Goal: Find specific page/section: Find specific page/section

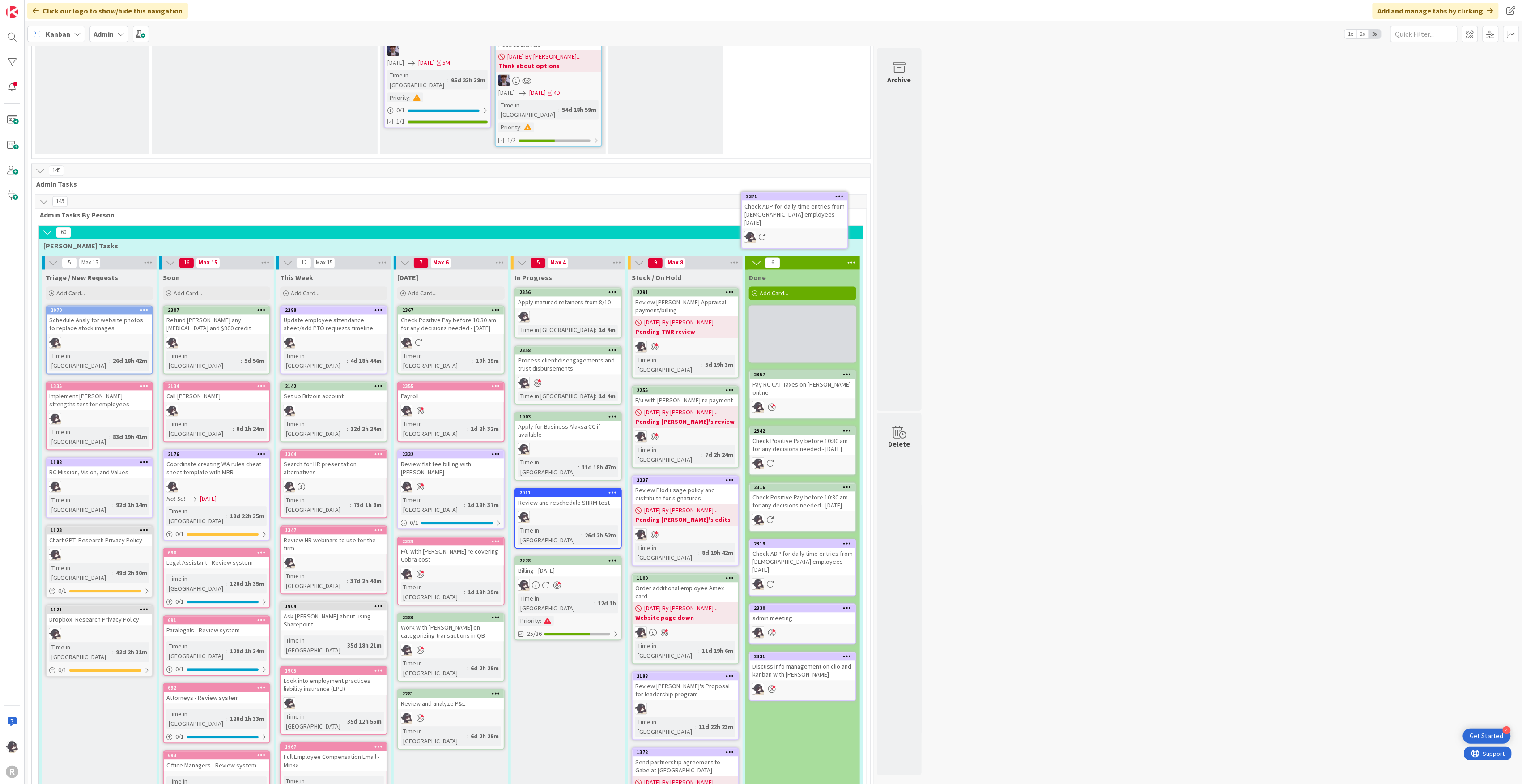
scroll to position [1076, 0]
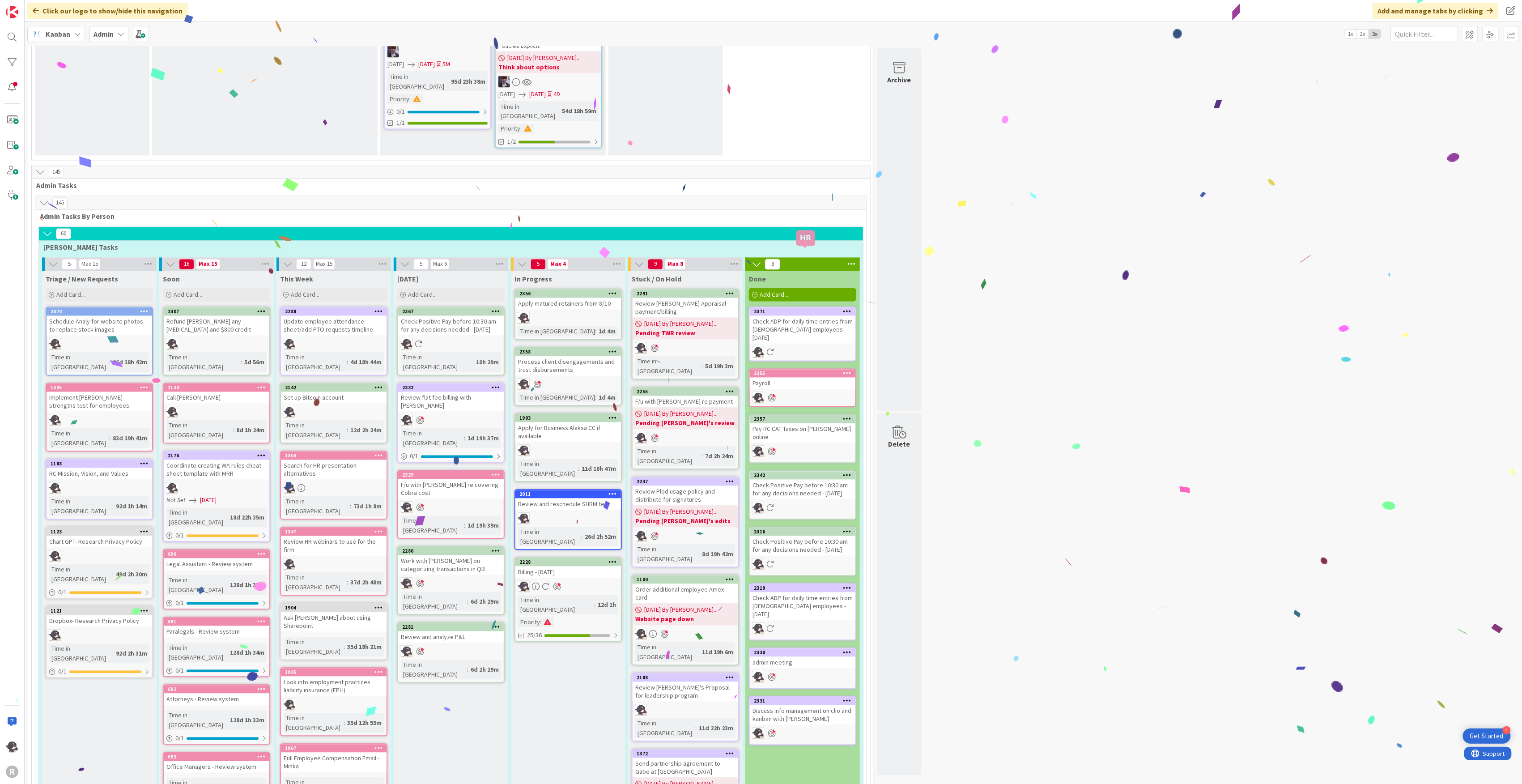
click at [785, 370] on div "2355" at bounding box center [805, 373] width 102 height 6
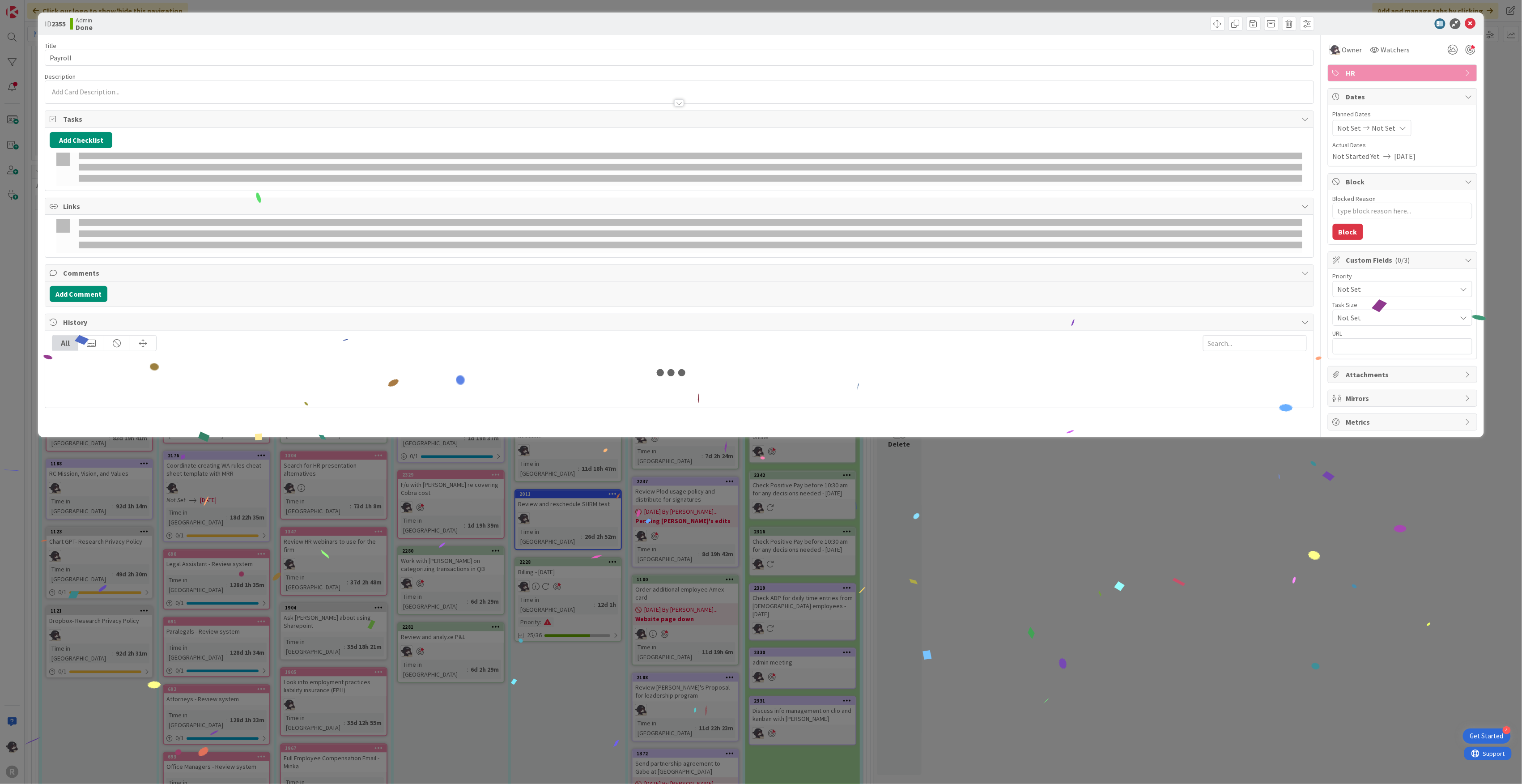
type textarea "x"
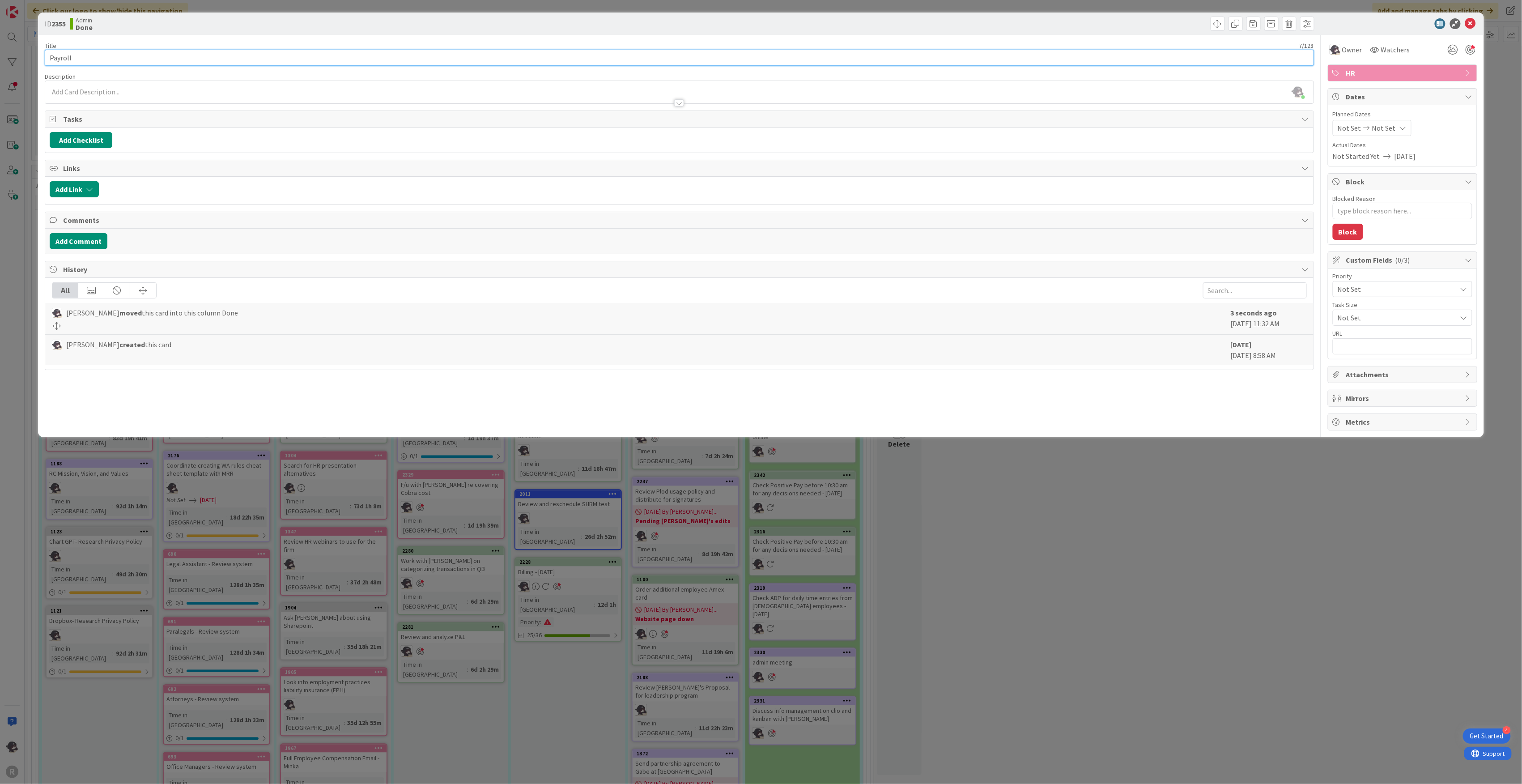
click at [104, 53] on input "Payroll" at bounding box center [679, 57] width 1269 height 16
type input "Payroll/"
type textarea "x"
type input "Payroll/v"
type textarea "x"
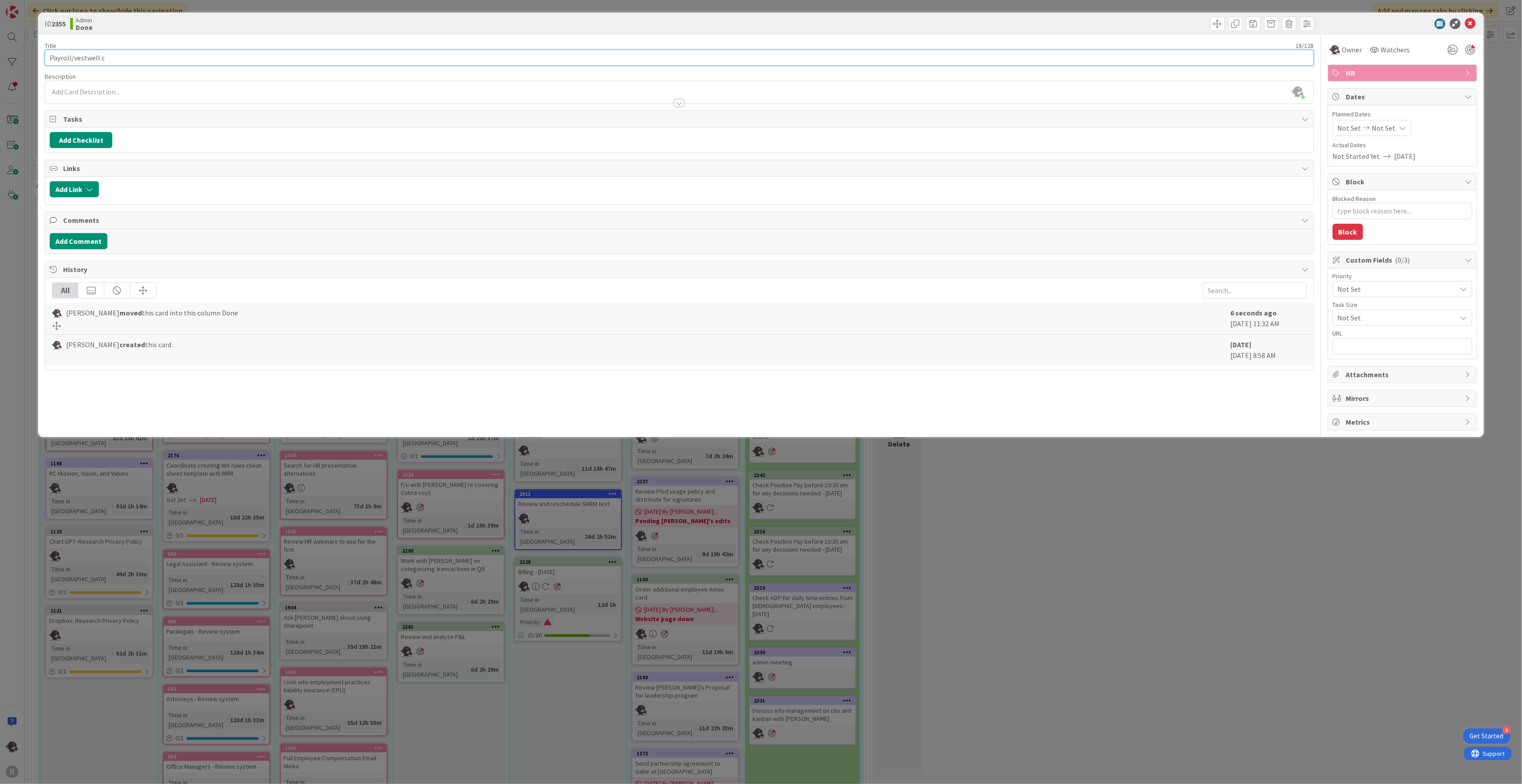
type input "Payroll/vestwell"
type textarea "x"
type input "Payroll/Vestwell Reporting"
type textarea "x"
click at [1473, 24] on icon at bounding box center [1471, 24] width 11 height 11
